Goal: Task Accomplishment & Management: Use online tool/utility

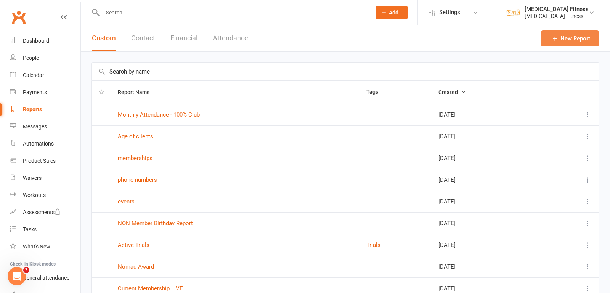
click at [559, 35] on link "New Report" at bounding box center [570, 38] width 58 height 16
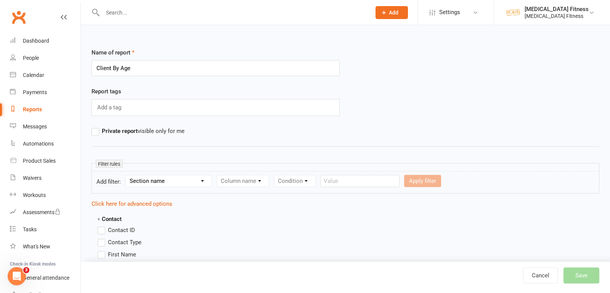
type input "Client By Age"
click at [154, 178] on select "Section name Contact Attendance Aggregate Payment Booking Waitlist Attendees Ca…" at bounding box center [169, 180] width 86 height 11
click at [95, 131] on label "Private report visible only for me" at bounding box center [137, 130] width 93 height 9
click at [95, 126] on input "Private report visible only for me" at bounding box center [93, 126] width 5 height 0
click at [162, 181] on select "Section name Contact Attendance Aggregate Payment Booking Waitlist Attendees Ca…" at bounding box center [169, 180] width 86 height 11
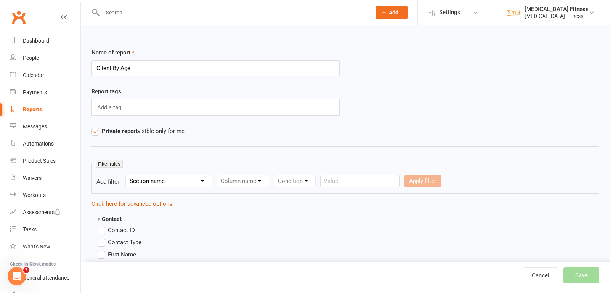
select select "0"
click at [126, 175] on select "Section name Contact Attendance Aggregate Payment Booking Waitlist Attendees Ca…" at bounding box center [169, 180] width 86 height 11
click at [243, 179] on select "Column name Contact Type First Name Last Name Full Name Email Phone Number Addr…" at bounding box center [307, 180] width 181 height 11
select select "18"
click at [217, 175] on select "Column name Contact Type First Name Last Name Full Name Email Phone Number Addr…" at bounding box center [307, 180] width 181 height 11
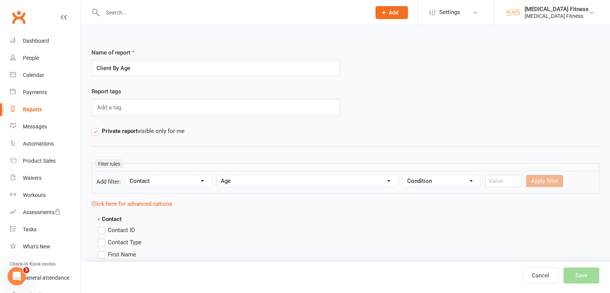
click at [426, 175] on select "Condition Is Is not Less than Greater than Less than or equal to Greater than o…" at bounding box center [441, 180] width 77 height 11
select select "3"
click at [403, 175] on select "Condition Is Is not Less than Greater than Less than or equal to Greater than o…" at bounding box center [441, 180] width 77 height 11
click at [498, 180] on input "number" at bounding box center [503, 181] width 36 height 12
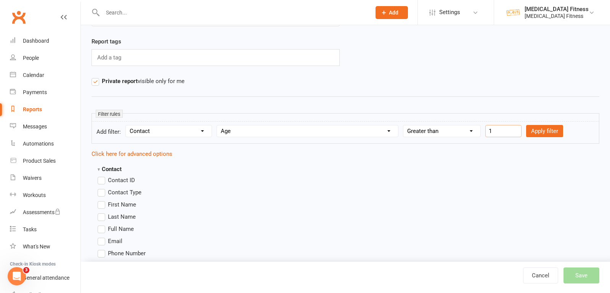
scroll to position [81, 0]
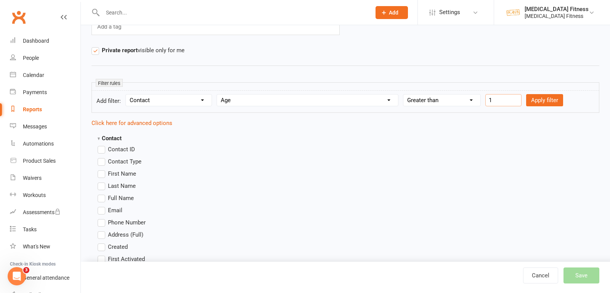
type input "1"
click at [104, 183] on label "Last Name" at bounding box center [117, 185] width 38 height 9
click at [102, 181] on input "Last Name" at bounding box center [100, 181] width 5 height 0
click at [103, 194] on label "Full Name" at bounding box center [116, 198] width 36 height 9
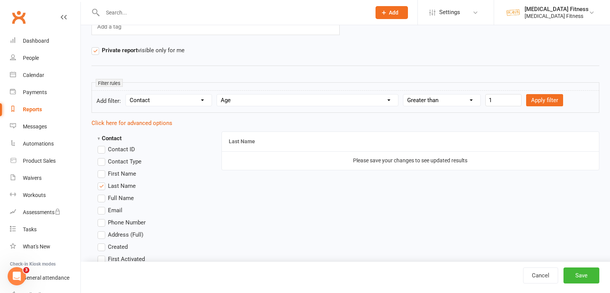
click at [102, 194] on input "Full Name" at bounding box center [100, 194] width 5 height 0
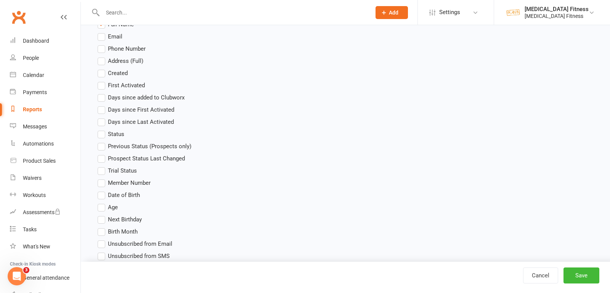
scroll to position [269, 0]
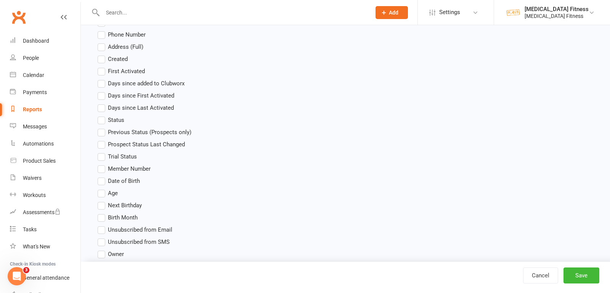
click at [101, 191] on label "Age" at bounding box center [108, 193] width 20 height 9
click at [101, 189] on input "Age" at bounding box center [100, 189] width 5 height 0
click at [101, 181] on label "Date of Birth" at bounding box center [119, 180] width 42 height 9
click at [101, 176] on input "Date of Birth" at bounding box center [100, 176] width 5 height 0
click at [582, 273] on button "Save" at bounding box center [581, 275] width 36 height 16
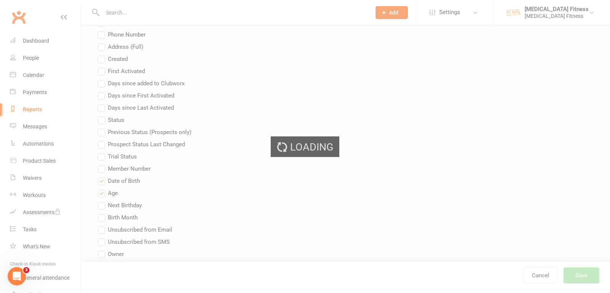
scroll to position [234, 0]
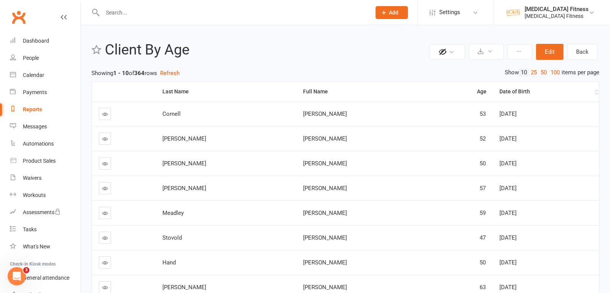
click at [499, 90] on div "Date of Birth" at bounding box center [545, 92] width 93 height 6
click at [466, 90] on div "Age" at bounding box center [465, 92] width 42 height 6
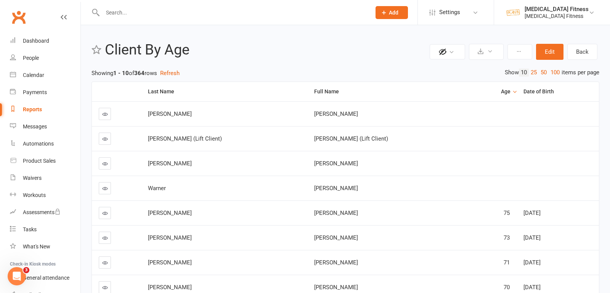
click at [483, 90] on div "Age" at bounding box center [495, 92] width 30 height 6
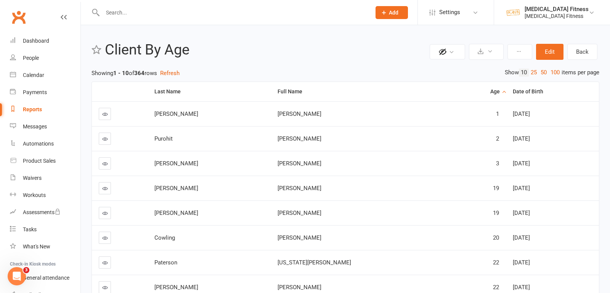
click at [477, 94] on th "Age" at bounding box center [481, 91] width 48 height 19
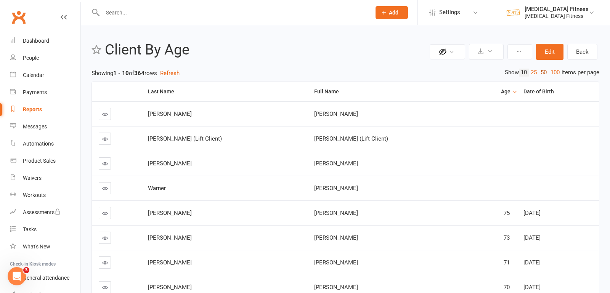
click at [543, 74] on link "50" at bounding box center [543, 73] width 10 height 8
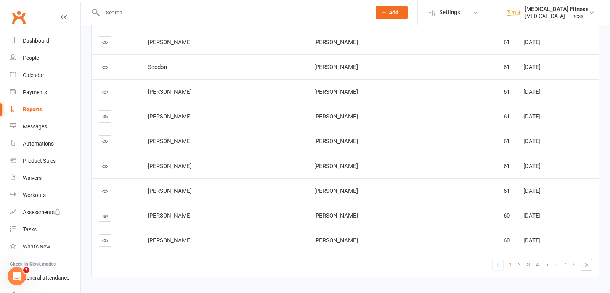
scroll to position [1097, 0]
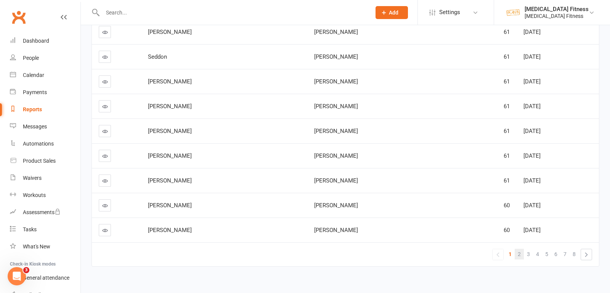
click at [515, 249] on link "2" at bounding box center [518, 254] width 9 height 11
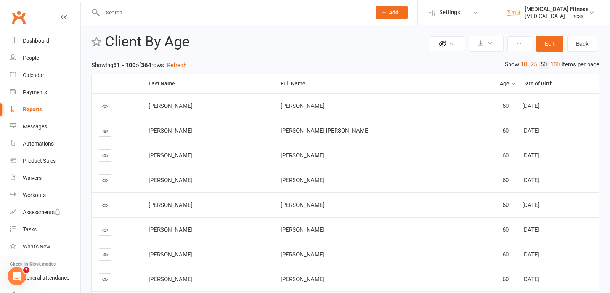
scroll to position [0, 0]
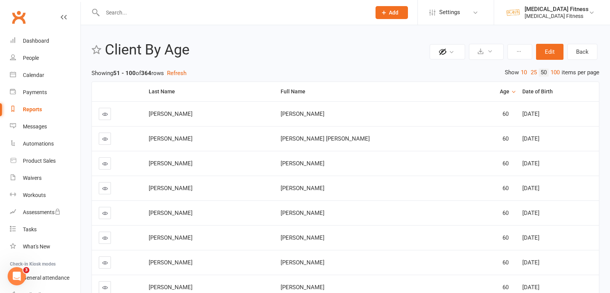
click at [113, 9] on input "text" at bounding box center [232, 12] width 265 height 11
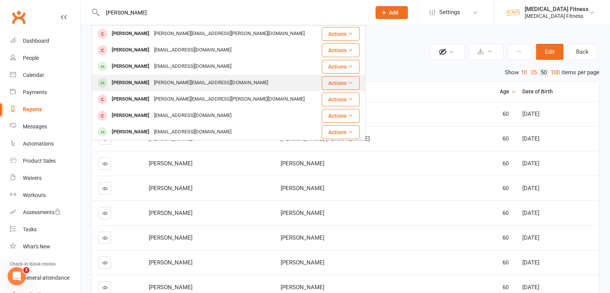
type input "[PERSON_NAME]"
click at [152, 80] on div "[PERSON_NAME][EMAIL_ADDRESS][DOMAIN_NAME]" at bounding box center [211, 82] width 118 height 11
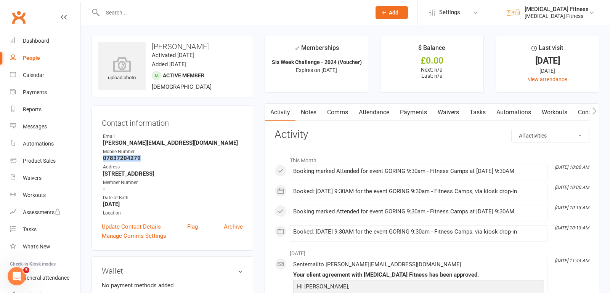
drag, startPoint x: 139, startPoint y: 156, endPoint x: 101, endPoint y: 156, distance: 37.7
click at [101, 156] on div "Contact information Owner Email [PERSON_NAME][EMAIL_ADDRESS][DOMAIN_NAME] Mobil…" at bounding box center [172, 178] width 162 height 145
copy strong "07837204279"
click at [362, 114] on link "Attendance" at bounding box center [373, 113] width 41 height 18
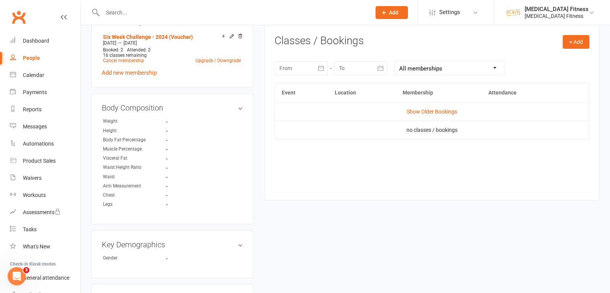
scroll to position [287, 0]
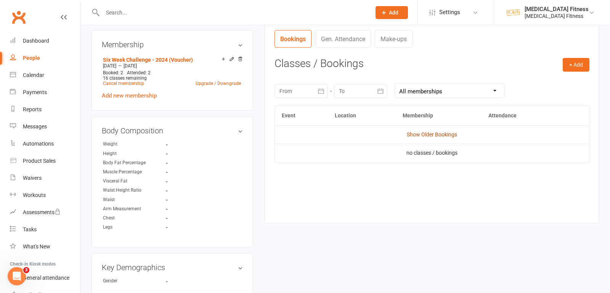
click at [418, 133] on link "Show Older Bookings" at bounding box center [432, 134] width 50 height 6
